Goal: Task Accomplishment & Management: Use online tool/utility

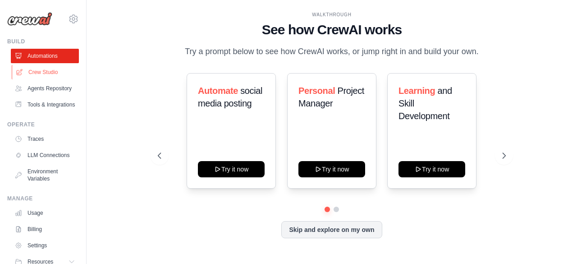
click at [41, 74] on link "Crew Studio" at bounding box center [46, 72] width 68 height 14
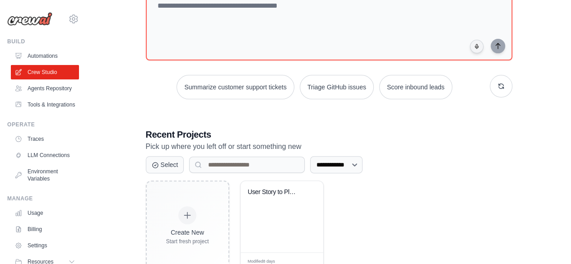
scroll to position [99, 0]
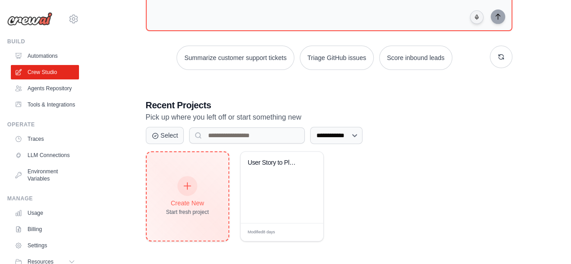
click at [159, 226] on div "Create New Start fresh project" at bounding box center [188, 196] width 82 height 88
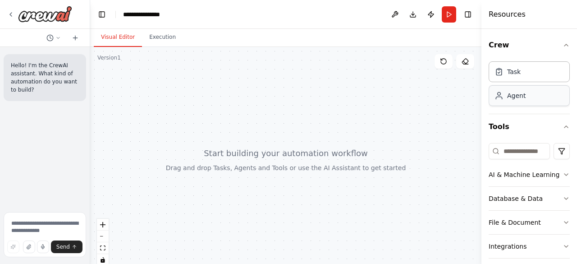
click at [525, 94] on div "Agent" at bounding box center [529, 95] width 81 height 21
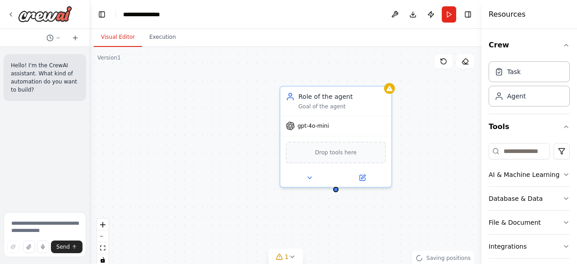
drag, startPoint x: 380, startPoint y: 164, endPoint x: 236, endPoint y: 112, distance: 153.2
click at [236, 112] on div "Role of the agent Goal of the agent gpt-4o-mini Drop tools here" at bounding box center [286, 160] width 392 height 226
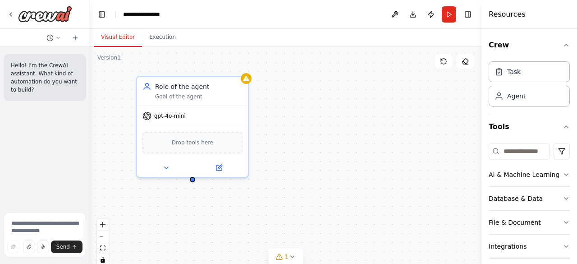
drag, startPoint x: 279, startPoint y: 186, endPoint x: 135, endPoint y: 176, distance: 143.8
click at [135, 176] on div "Role of the agent Goal of the agent gpt-4o-mini Drop tools here" at bounding box center [286, 160] width 392 height 226
click at [171, 119] on div "gpt-4o-mini" at bounding box center [192, 114] width 111 height 20
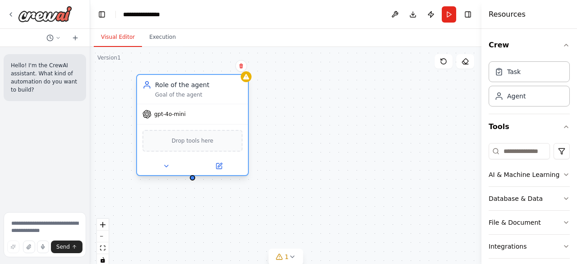
click at [171, 119] on div "gpt-4o-mini" at bounding box center [192, 114] width 111 height 20
click at [147, 114] on icon at bounding box center [147, 114] width 9 height 9
click at [182, 149] on div "Drop tools here" at bounding box center [193, 141] width 100 height 22
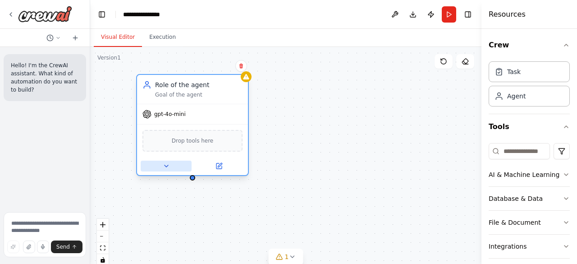
click at [169, 167] on icon at bounding box center [166, 165] width 7 height 7
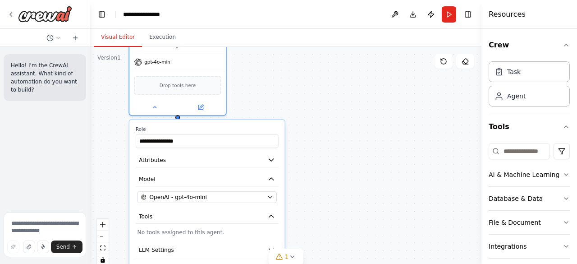
drag, startPoint x: 300, startPoint y: 169, endPoint x: 288, endPoint y: 109, distance: 61.1
click at [288, 109] on div "**********" at bounding box center [286, 160] width 392 height 226
click at [235, 141] on input "**********" at bounding box center [207, 141] width 143 height 14
click at [341, 208] on div "**********" at bounding box center [286, 160] width 392 height 226
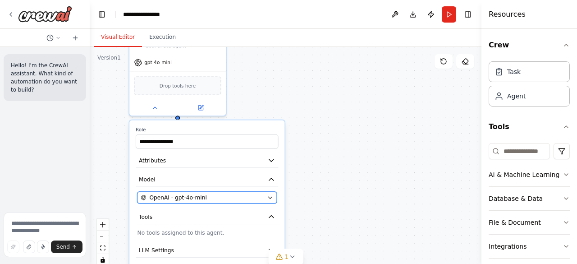
click at [273, 198] on icon "button" at bounding box center [270, 197] width 6 height 6
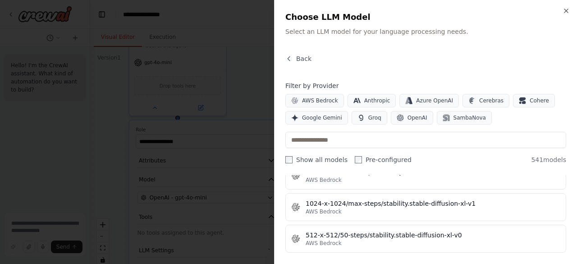
scroll to position [413, 0]
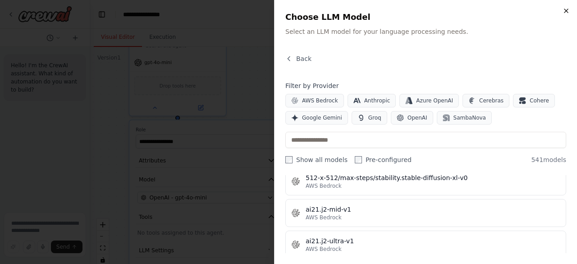
click at [568, 14] on icon "button" at bounding box center [566, 10] width 7 height 7
